Goal: Information Seeking & Learning: Learn about a topic

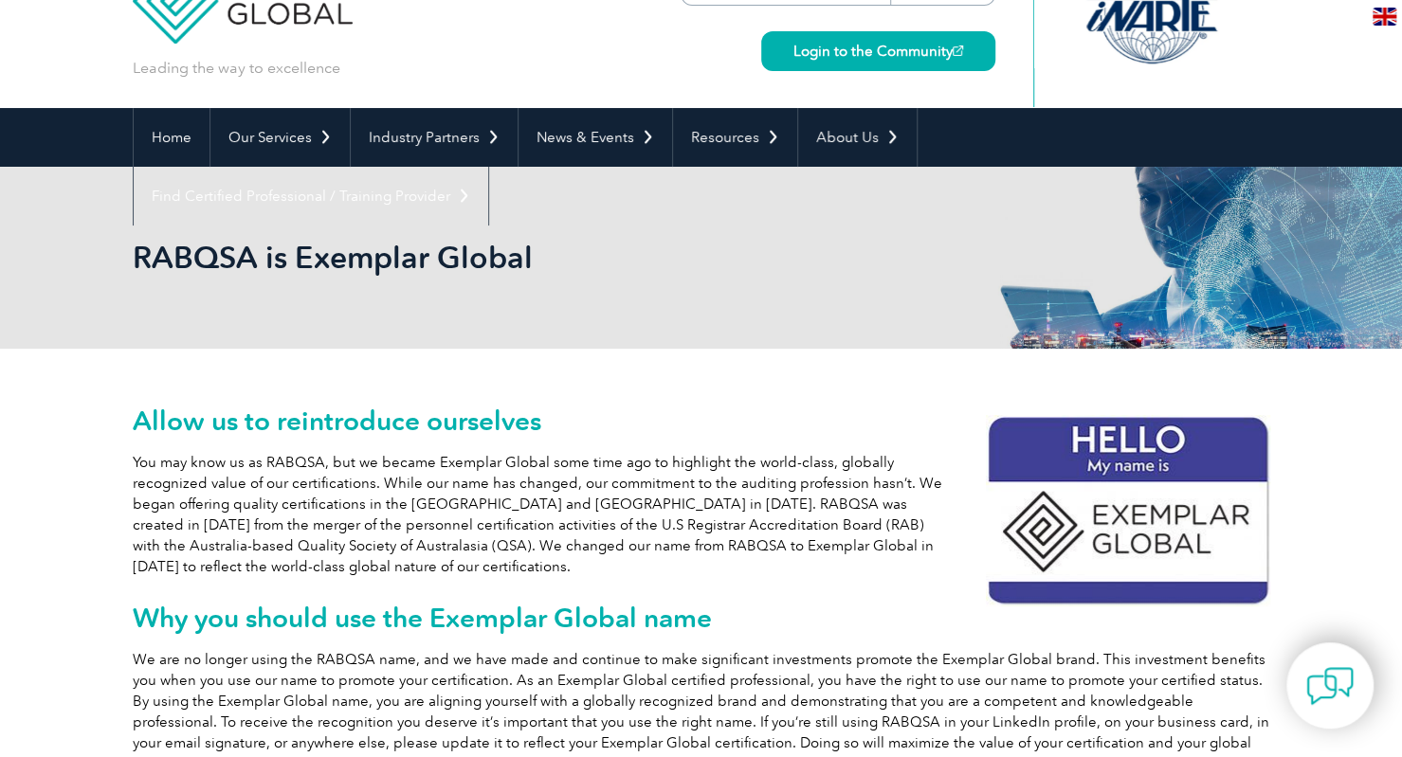
scroll to position [71, 0]
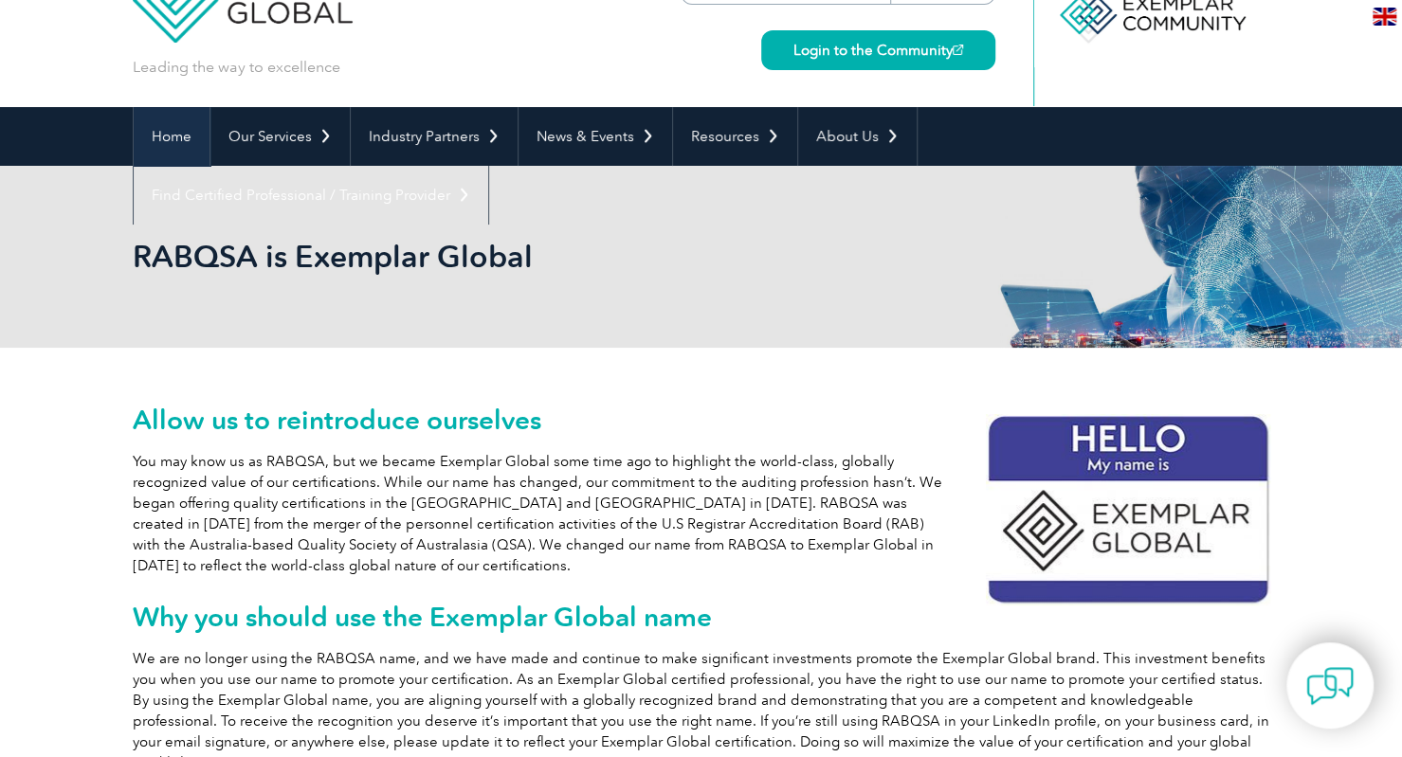
click at [168, 136] on link "Home" at bounding box center [172, 136] width 76 height 59
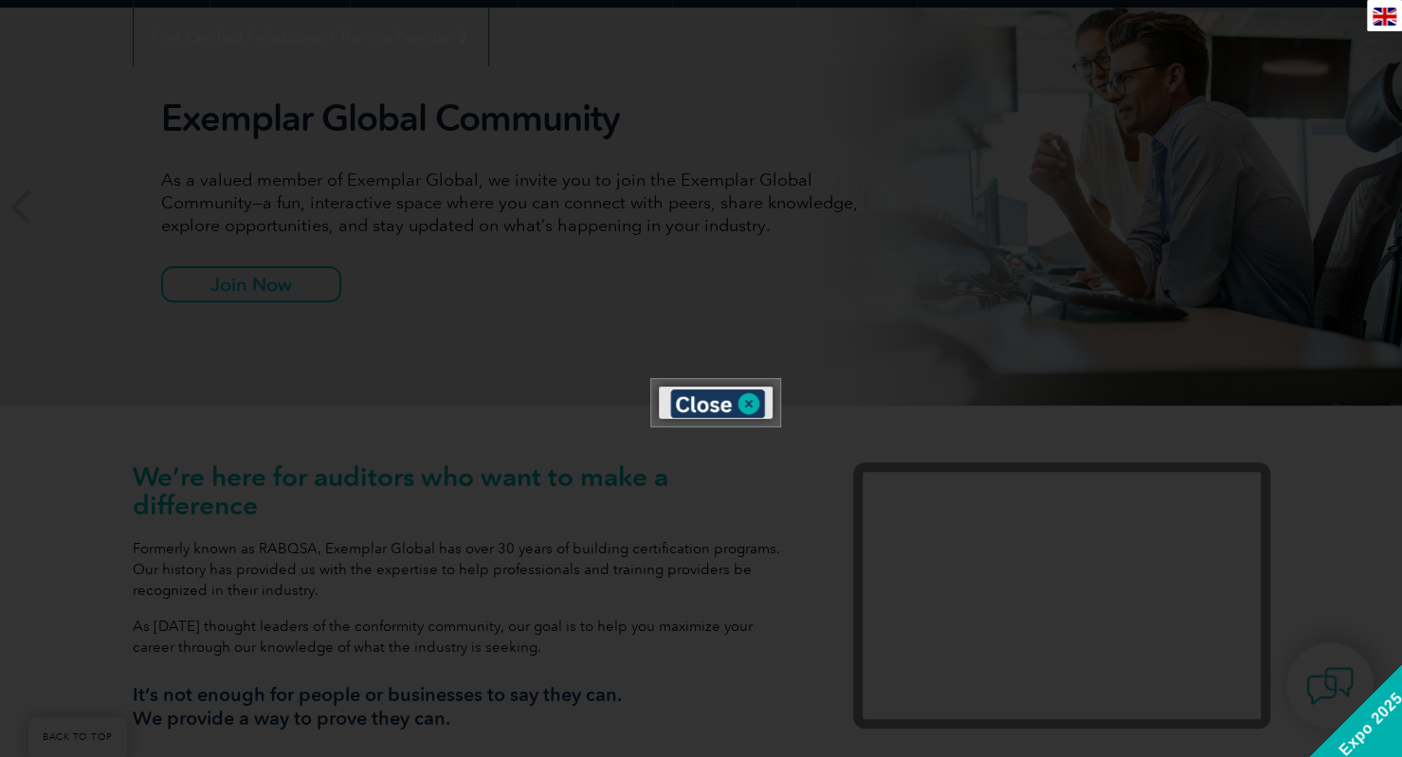
scroll to position [230, 0]
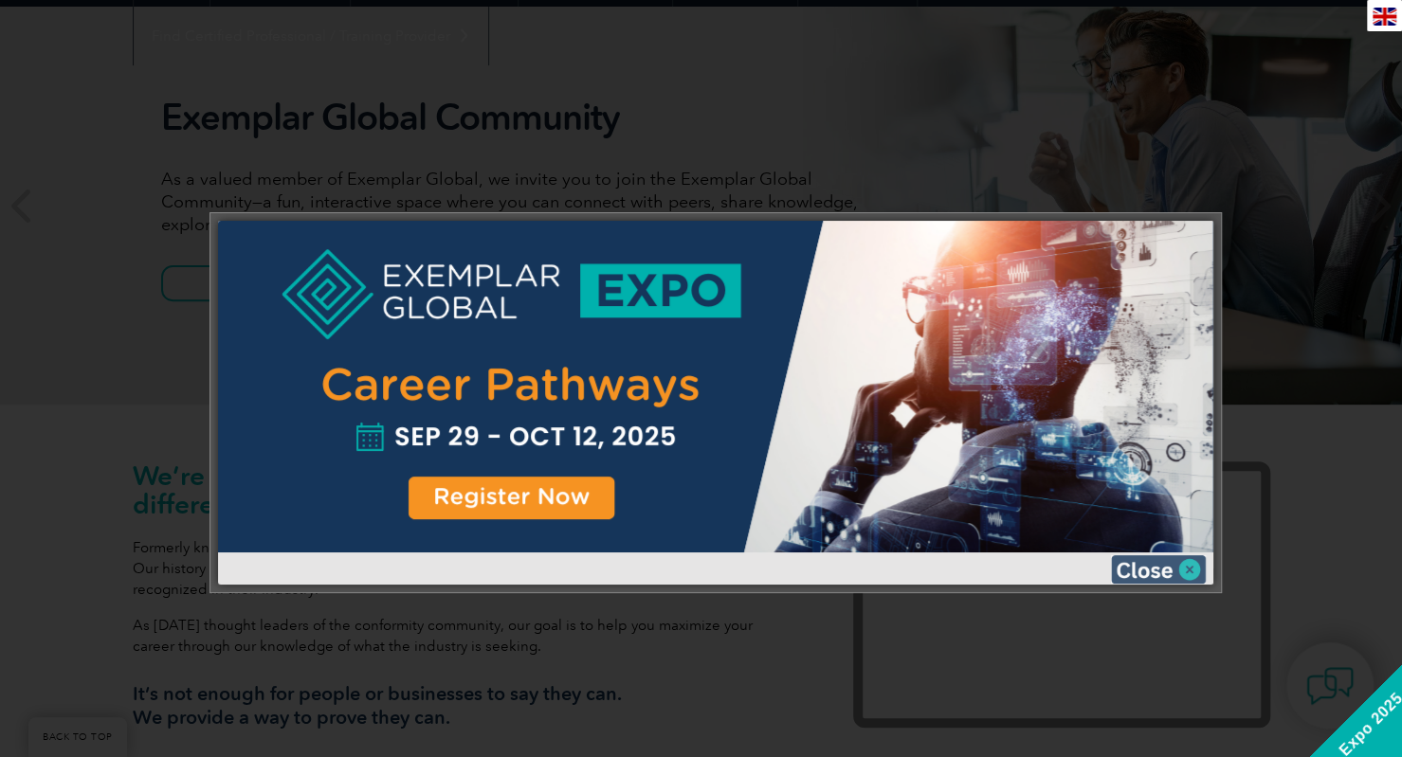
click at [1164, 571] on img at bounding box center [1158, 569] width 95 height 28
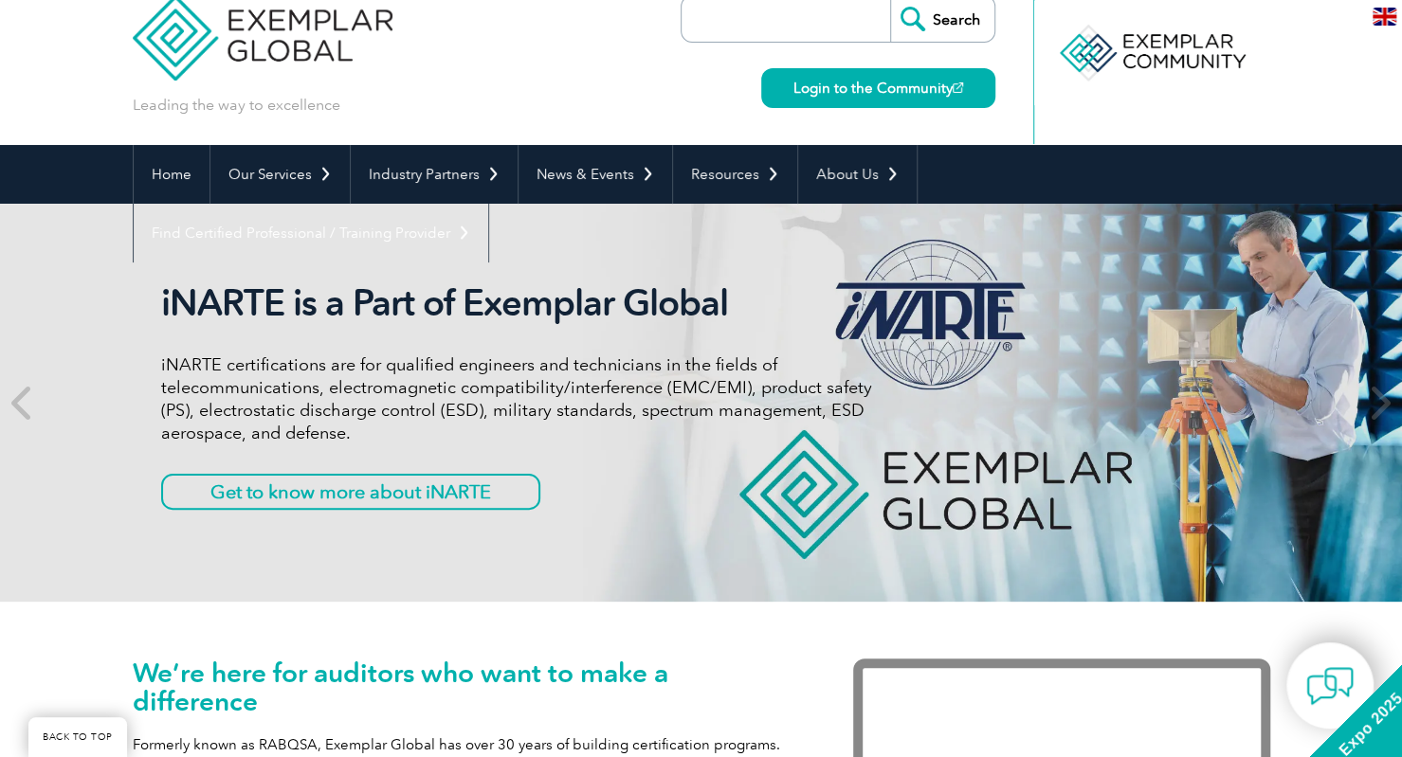
scroll to position [25, 0]
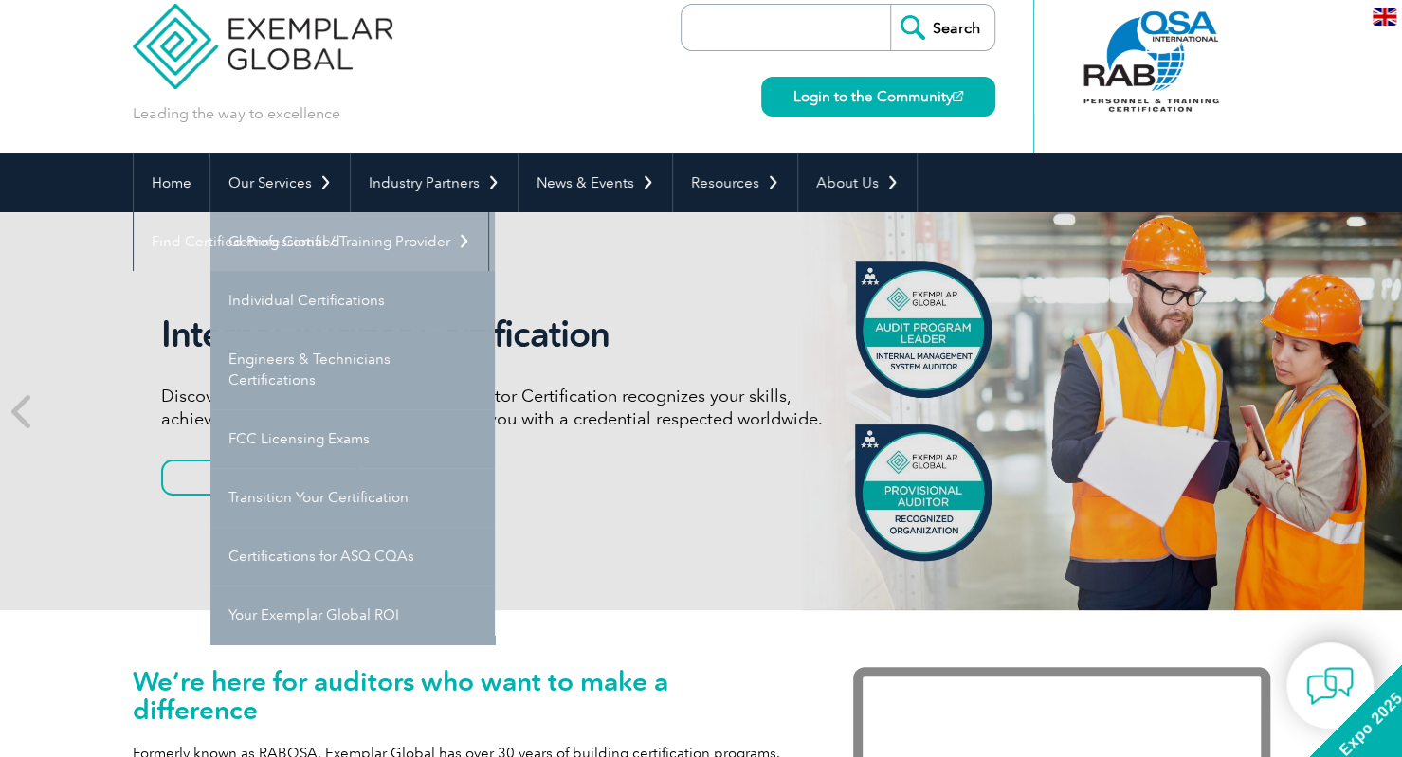
click at [294, 253] on link "Getting Certified" at bounding box center [352, 241] width 284 height 59
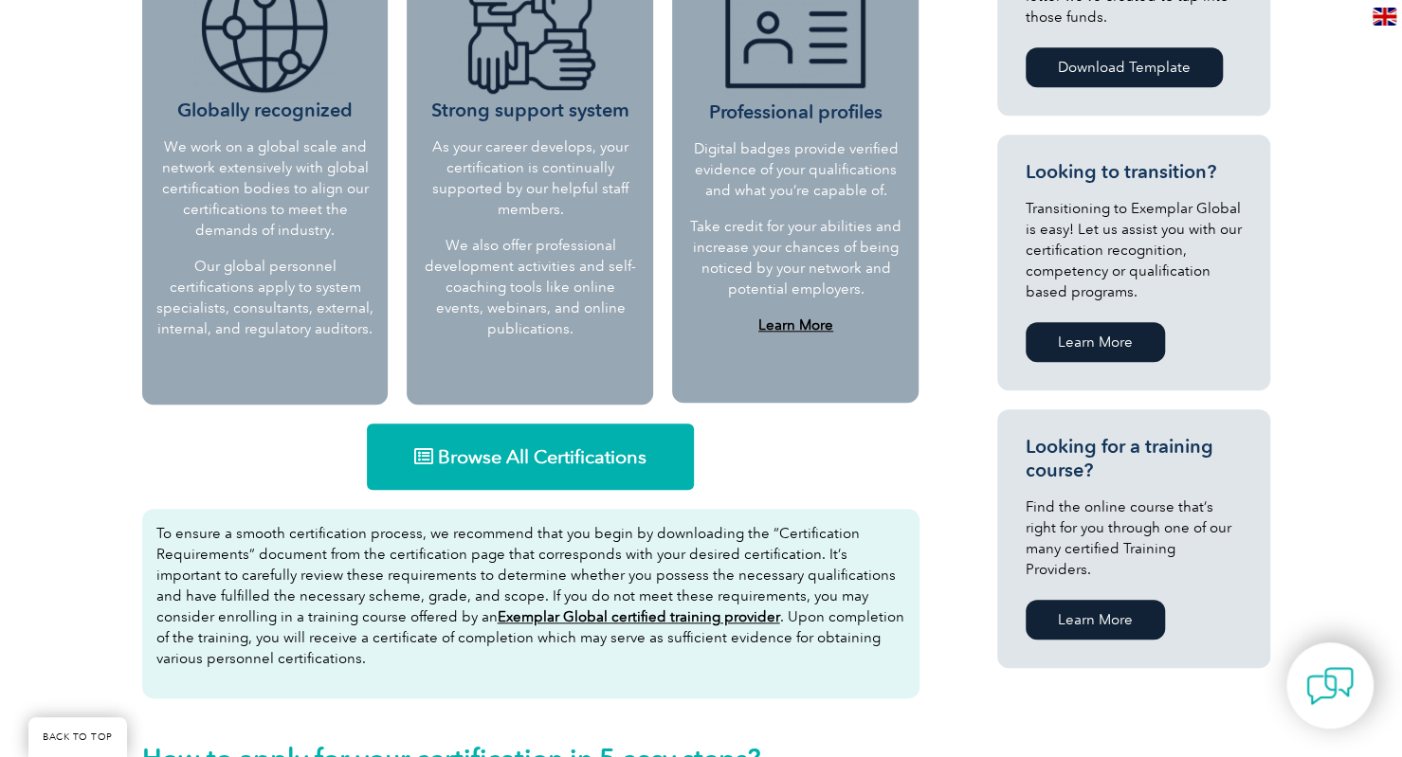
scroll to position [905, 0]
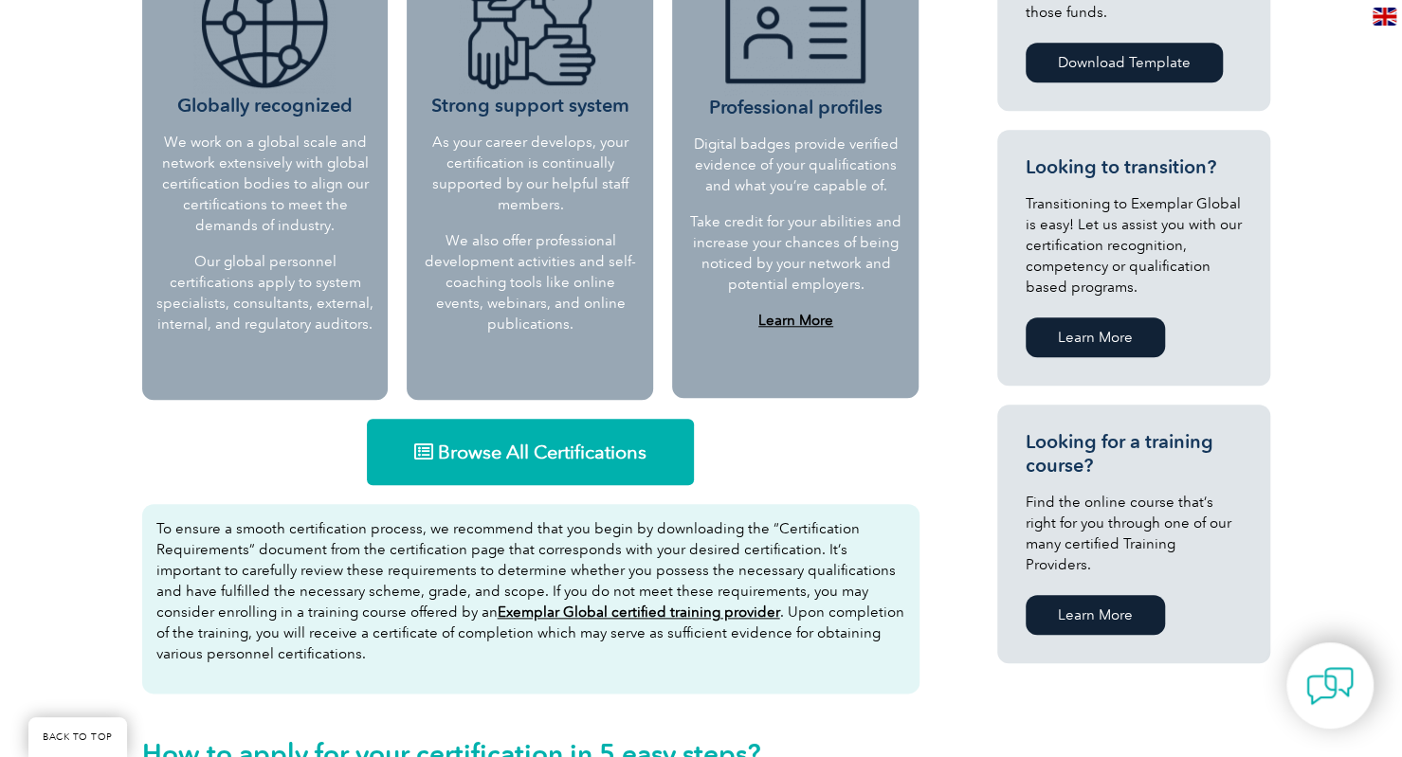
click at [500, 444] on span "Browse All Certifications" at bounding box center [542, 452] width 209 height 19
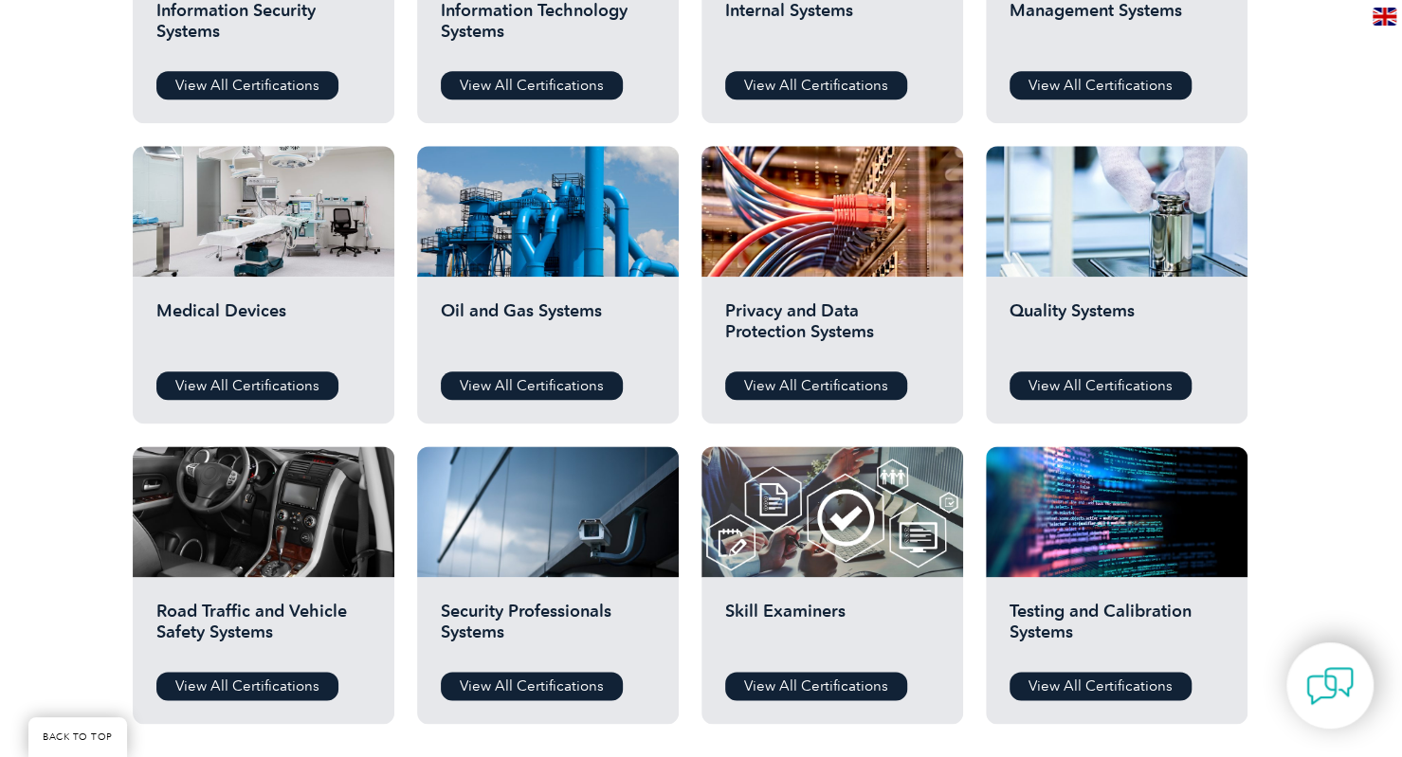
scroll to position [1177, 0]
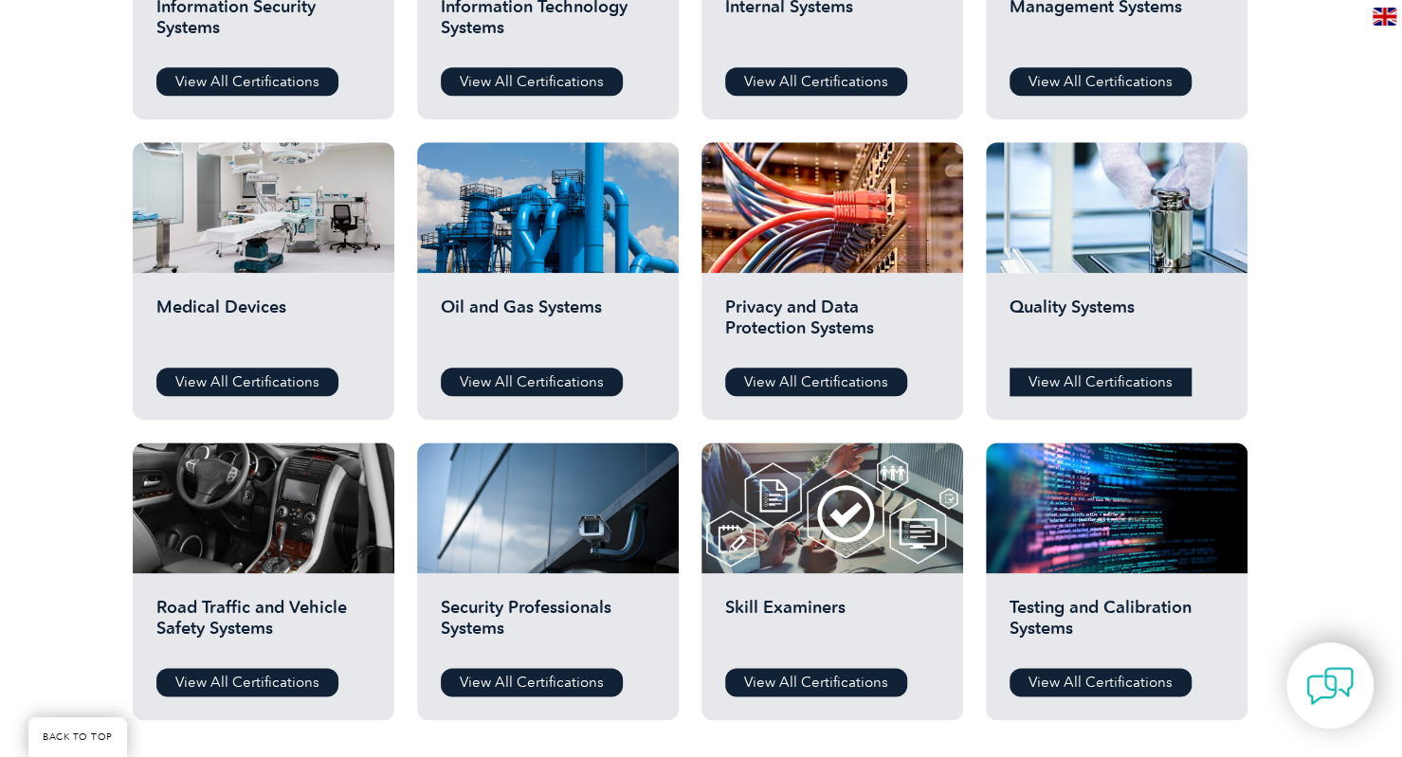
click at [1059, 369] on link "View All Certifications" at bounding box center [1100, 382] width 182 height 28
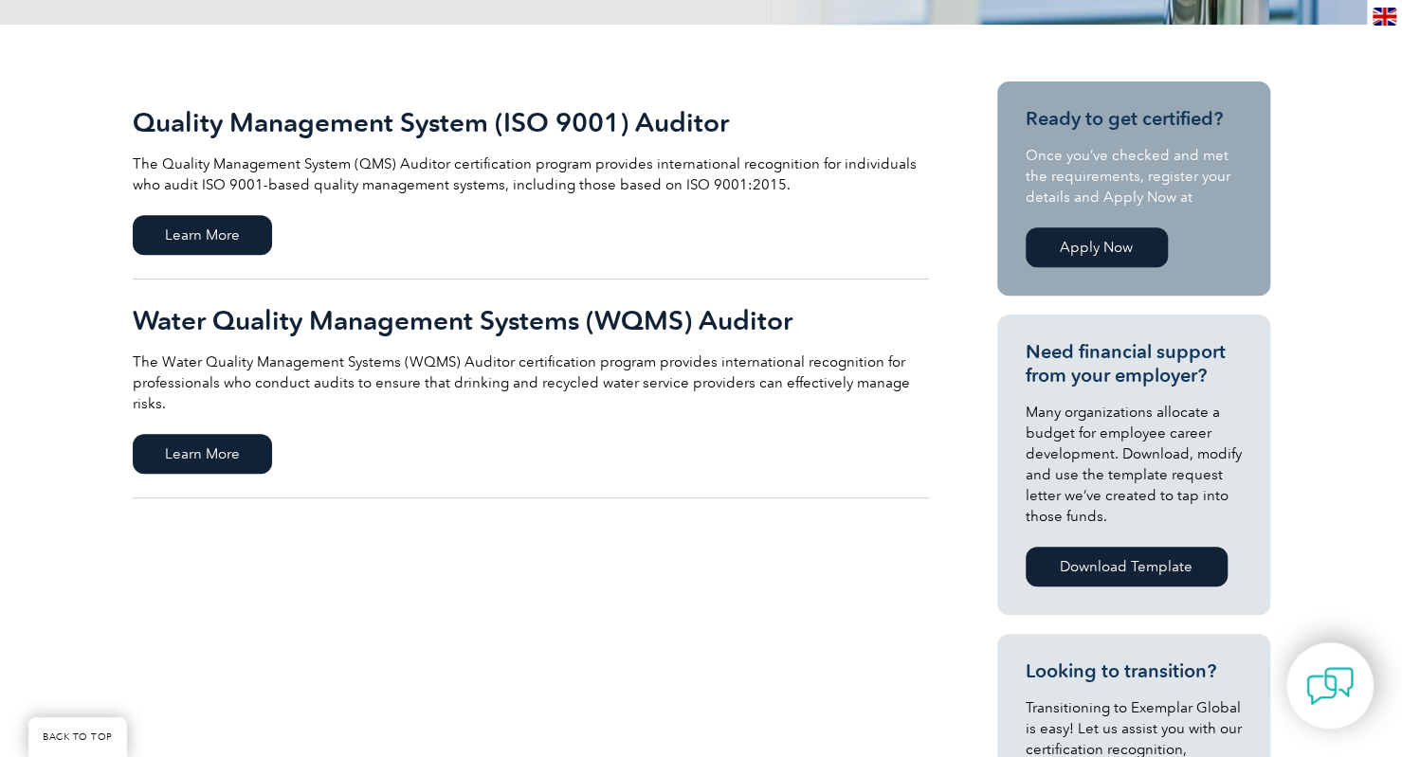
scroll to position [400, 0]
click at [248, 232] on span "Learn More" at bounding box center [202, 236] width 139 height 40
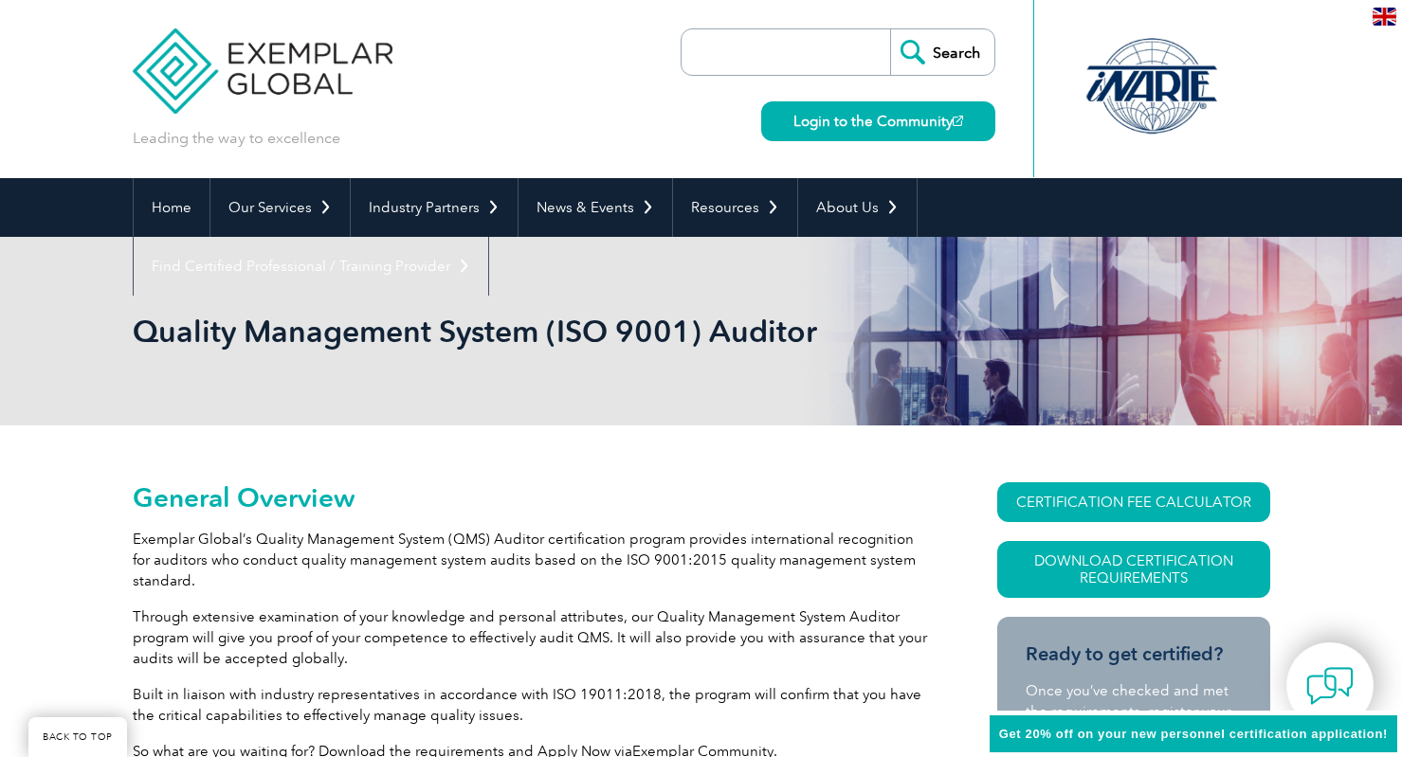
scroll to position [238, 0]
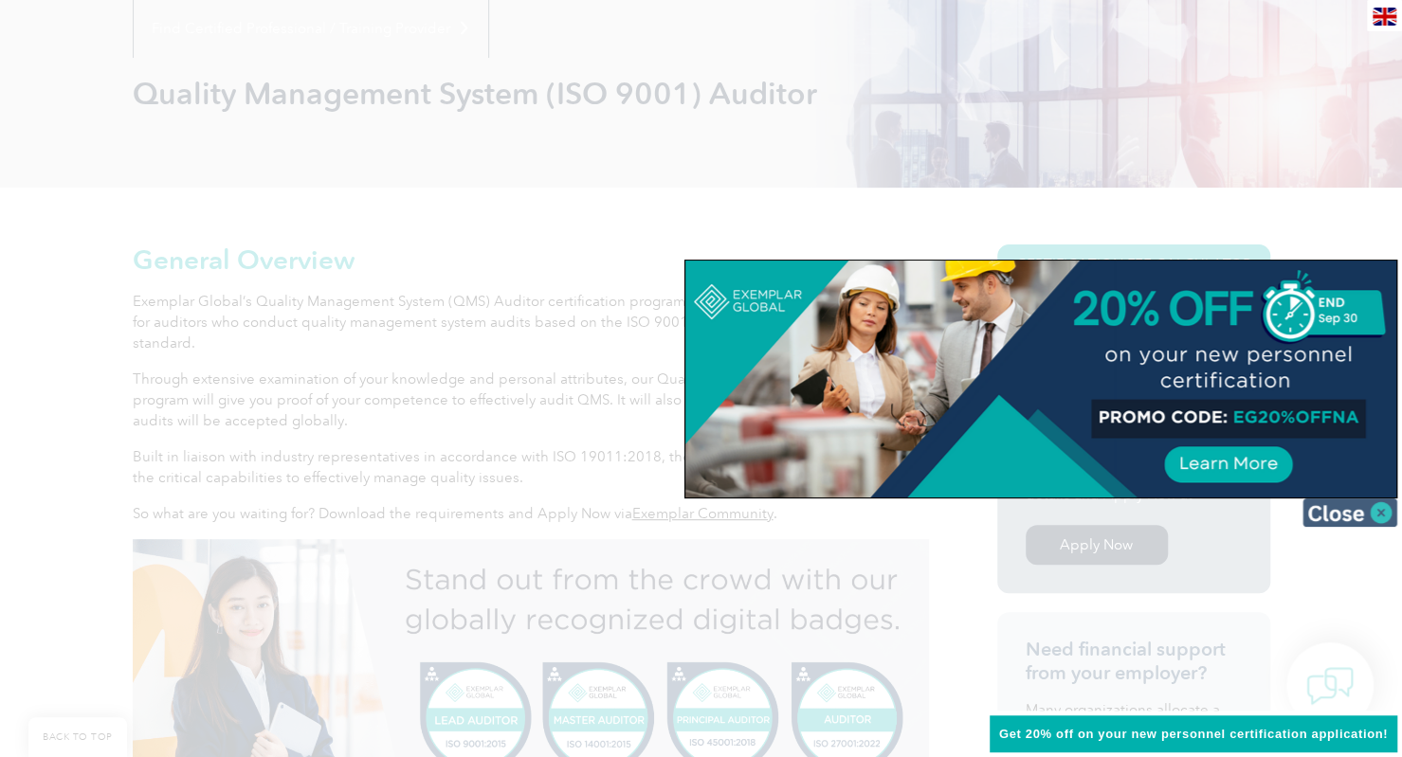
click at [1344, 513] on img at bounding box center [1349, 513] width 95 height 28
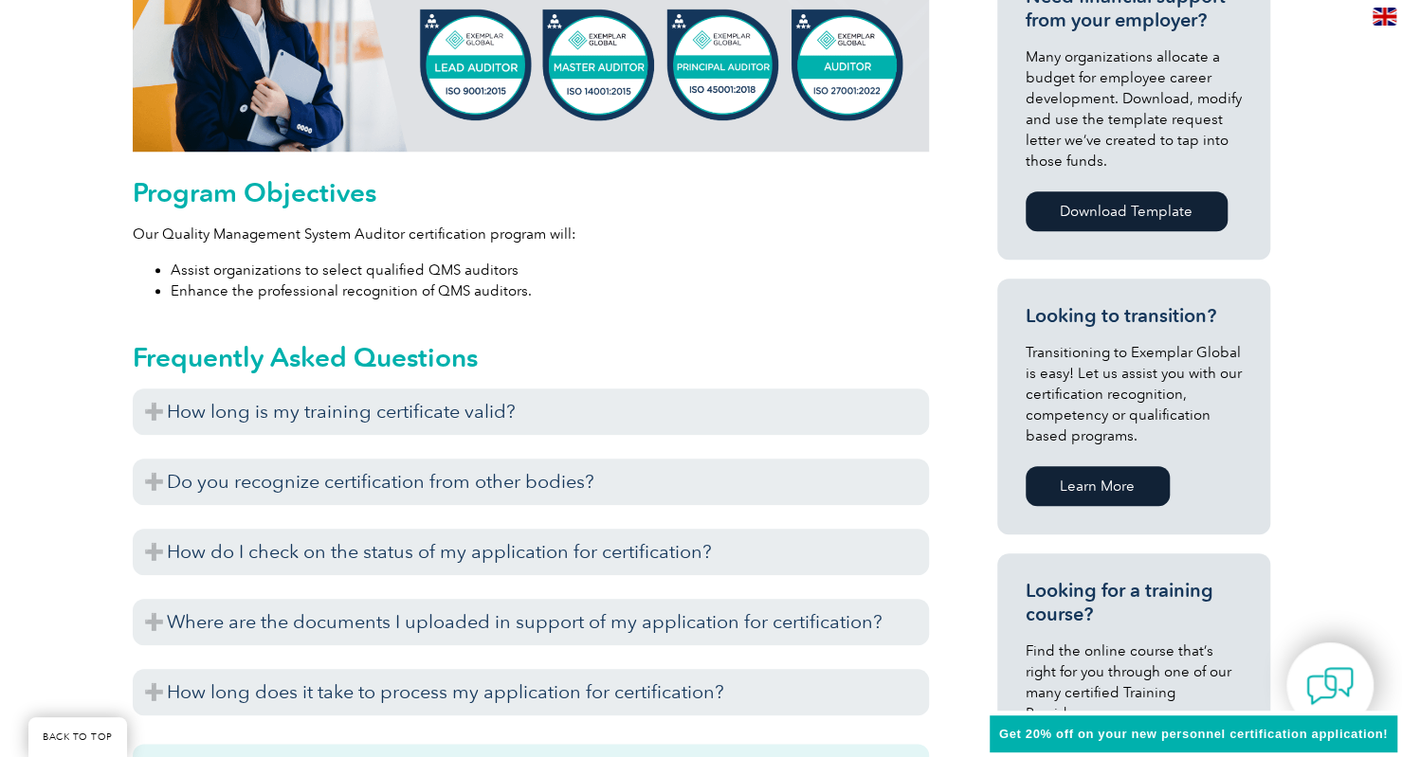
scroll to position [892, 0]
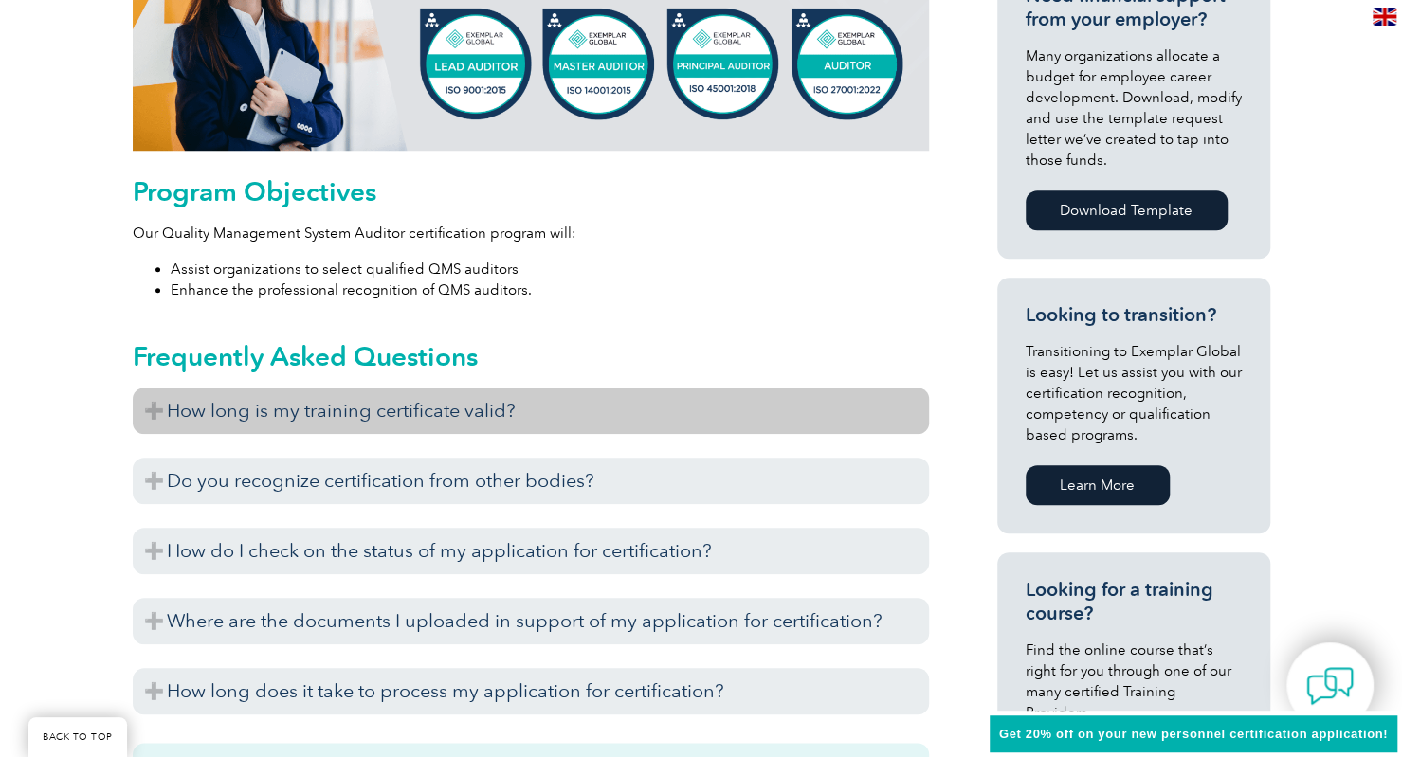
click at [164, 413] on h3 "How long is my training certificate valid?" at bounding box center [531, 411] width 796 height 46
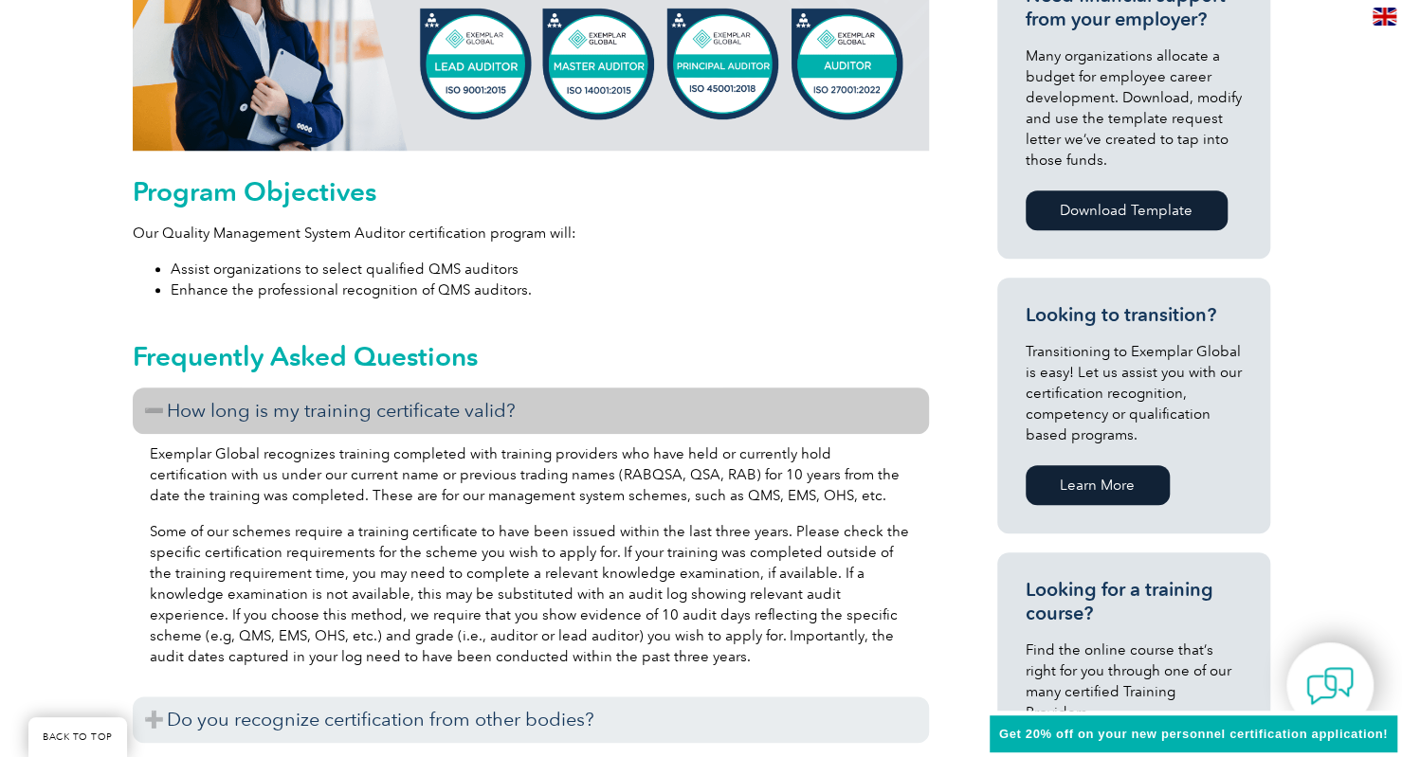
scroll to position [955, 0]
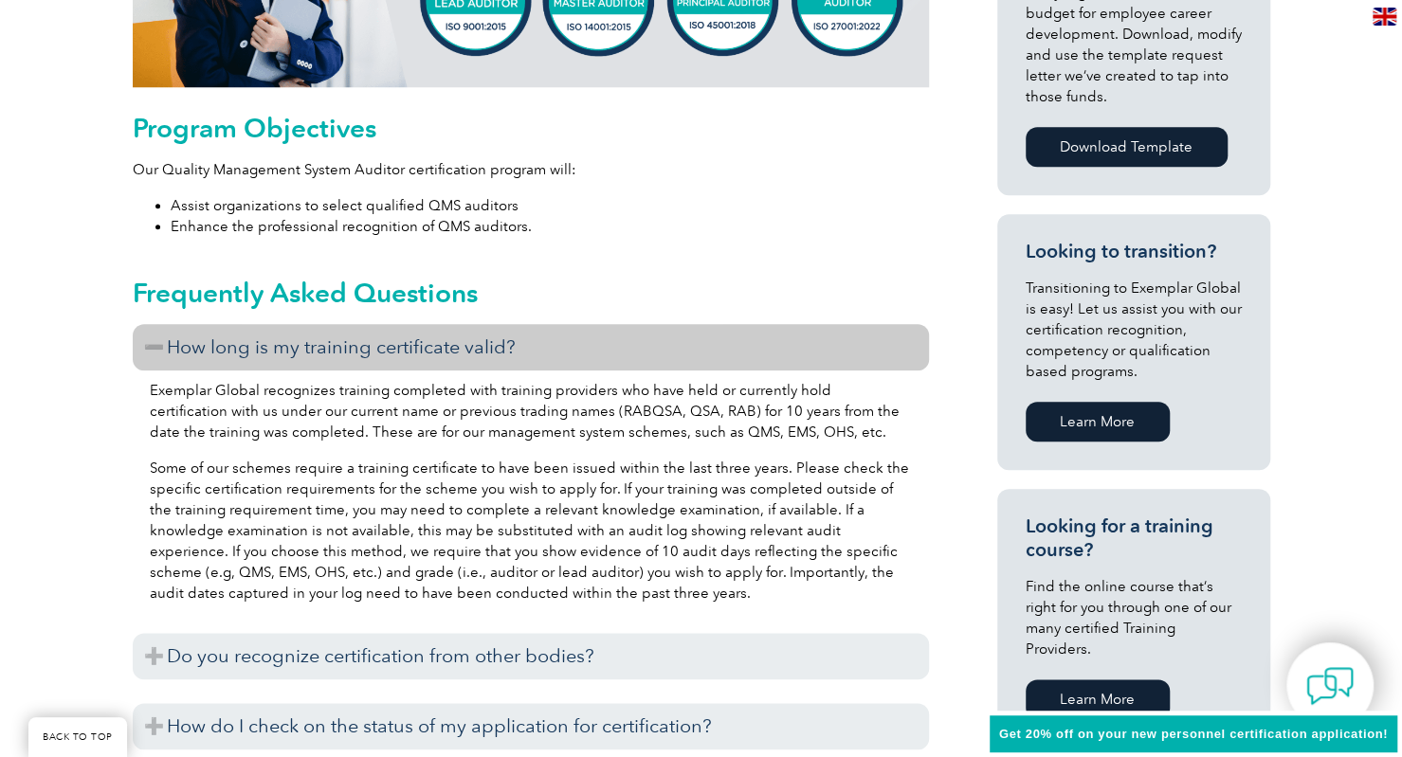
click at [151, 342] on h3 "How long is my training certificate valid?" at bounding box center [531, 347] width 796 height 46
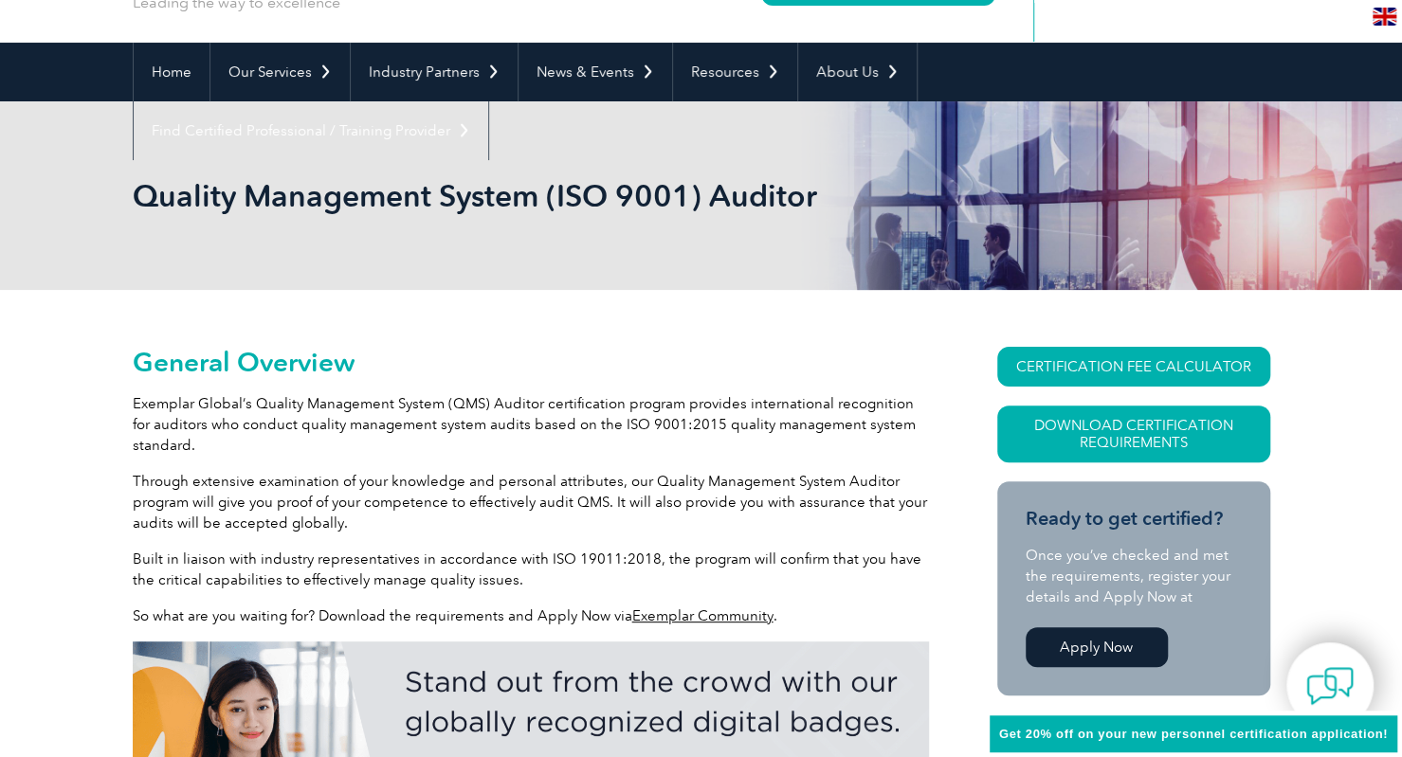
scroll to position [134, 0]
